Goal: Information Seeking & Learning: Understand process/instructions

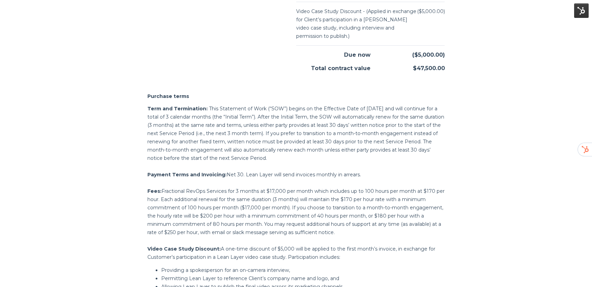
scroll to position [1076, 0]
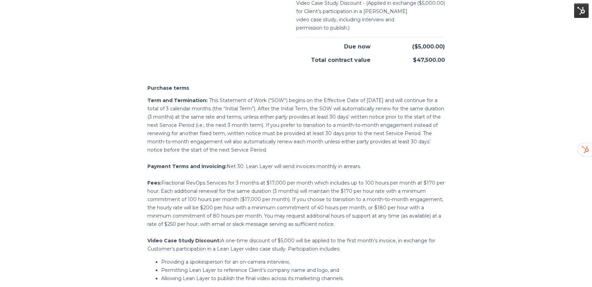
click at [269, 107] on p "Term and Termination: This Statement of Work (“SOW”) begins on the Effective Da…" at bounding box center [295, 125] width 297 height 58
click at [251, 98] on p "Term and Termination: This Statement of Work (“SOW”) begins on the Effective Da…" at bounding box center [295, 125] width 297 height 58
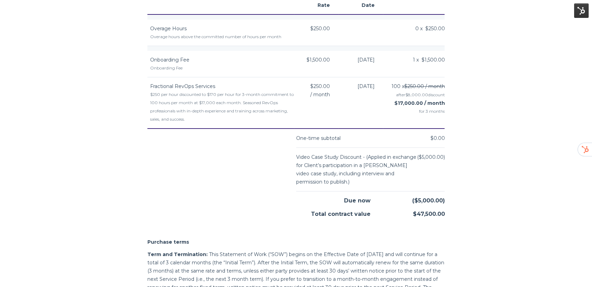
scroll to position [859, 0]
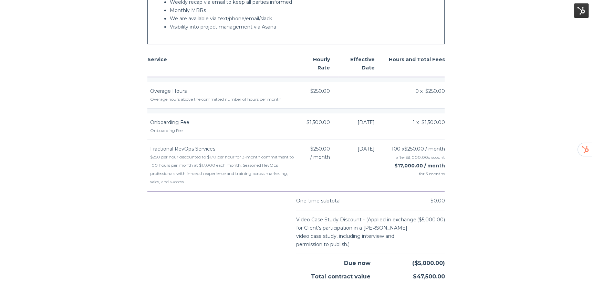
click at [232, 178] on div "$250 per hour discounted to $170 per hour for 3-month commitment to 100 hours p…" at bounding box center [222, 169] width 144 height 33
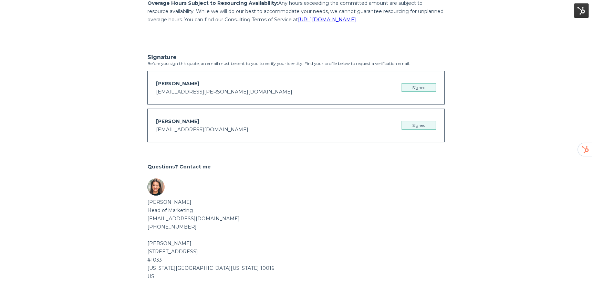
scroll to position [1483, 0]
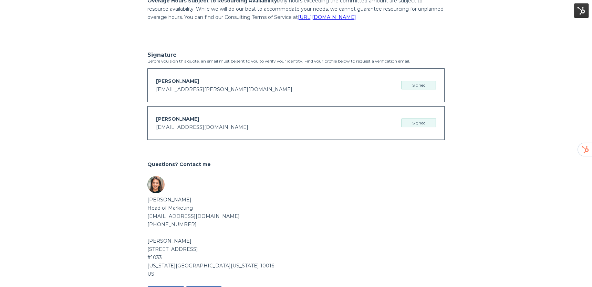
click at [188, 80] on span "[PERSON_NAME]" at bounding box center [177, 81] width 43 height 6
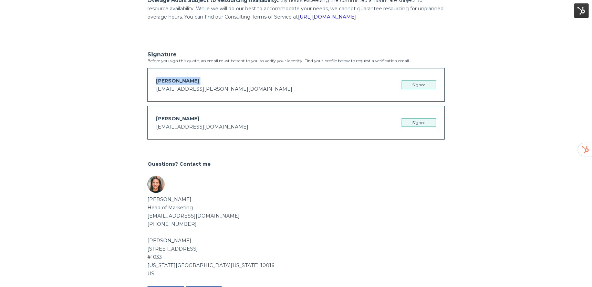
scroll to position [1482, 0]
